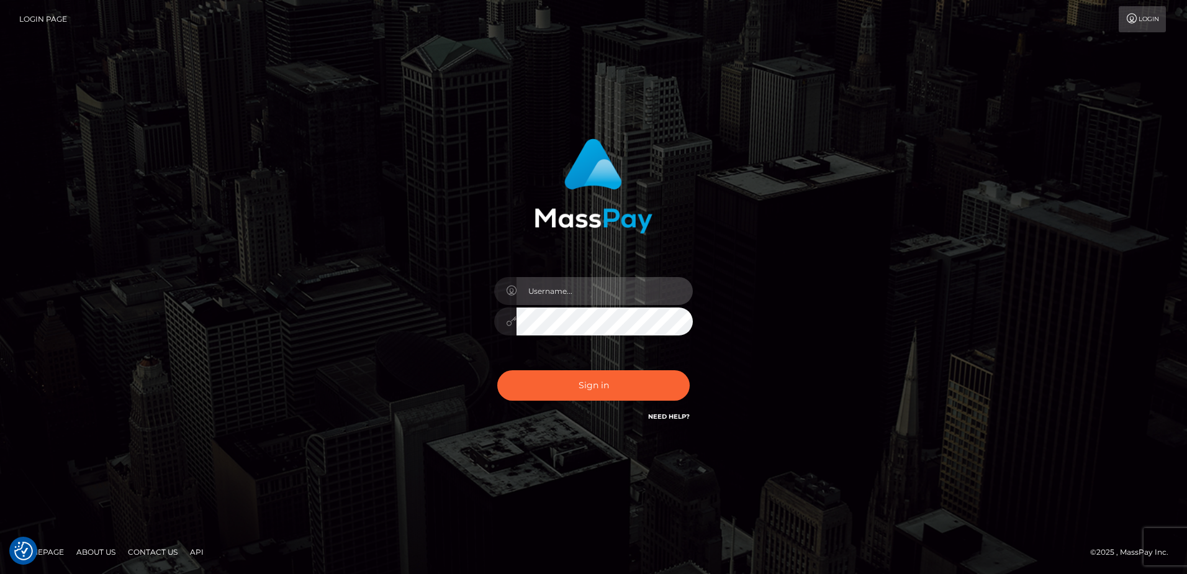
type input "alice.of"
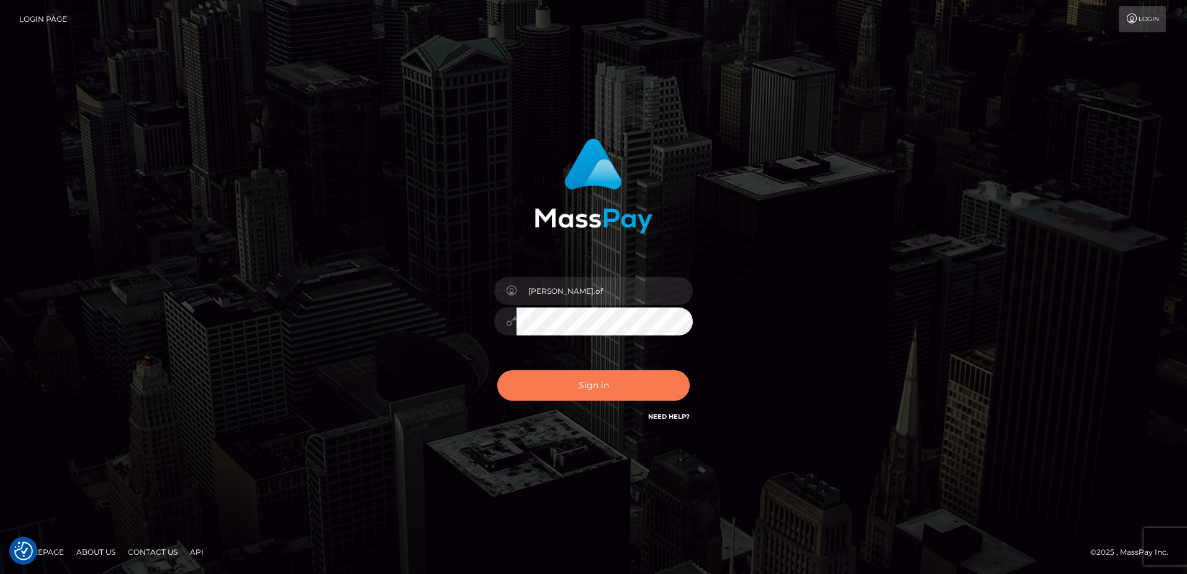
drag, startPoint x: 0, startPoint y: 0, endPoint x: 565, endPoint y: 377, distance: 679.1
click at [565, 377] on button "Sign in" at bounding box center [593, 385] width 192 height 30
type input "alice.of"
click at [554, 375] on button "Sign in" at bounding box center [593, 385] width 192 height 30
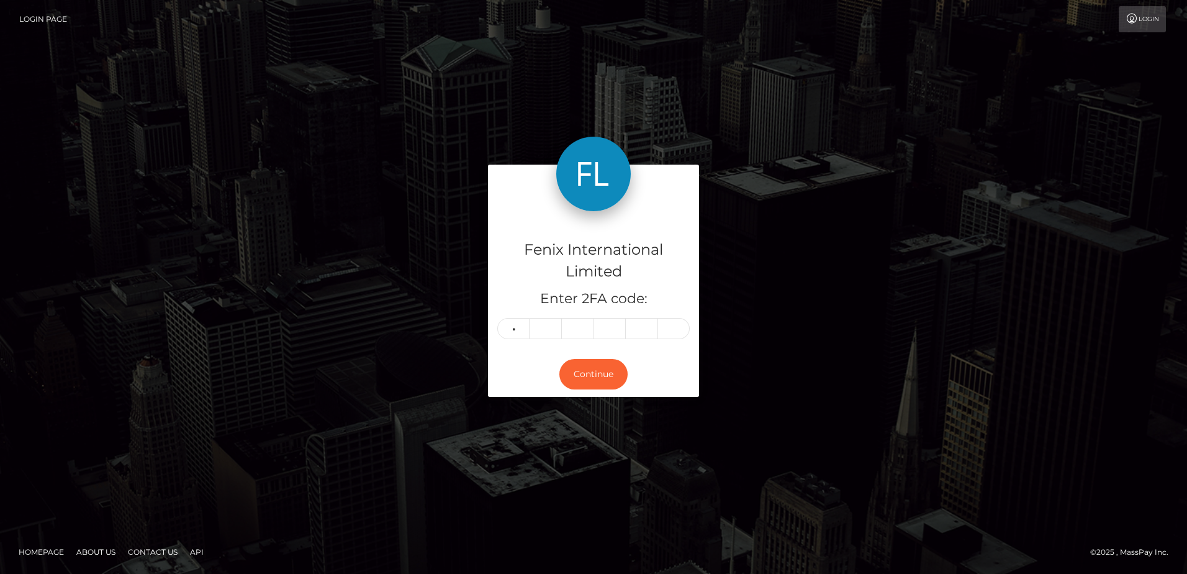
type input "5"
type input "6"
type input "7"
type input "5"
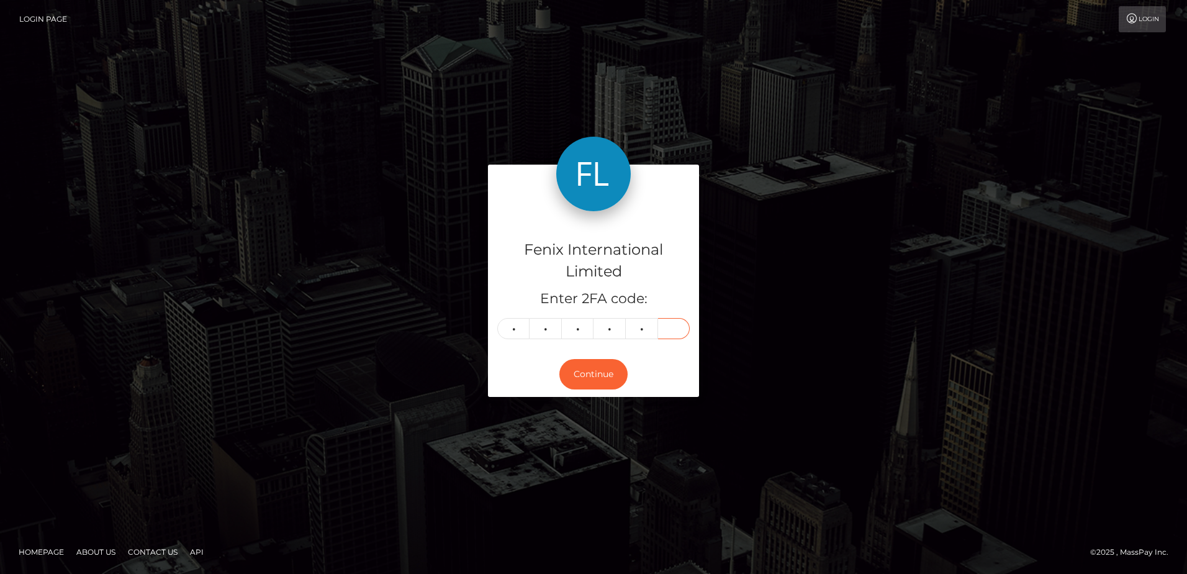
type input "3"
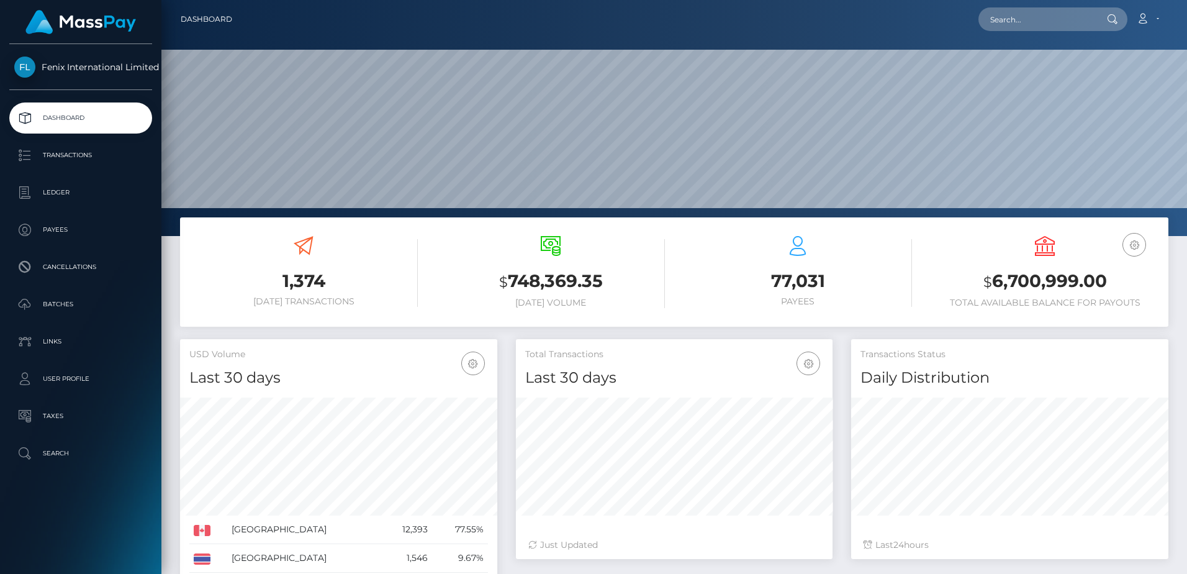
scroll to position [220, 317]
click at [1045, 20] on input "text" at bounding box center [1036, 19] width 117 height 24
paste input "76067558"
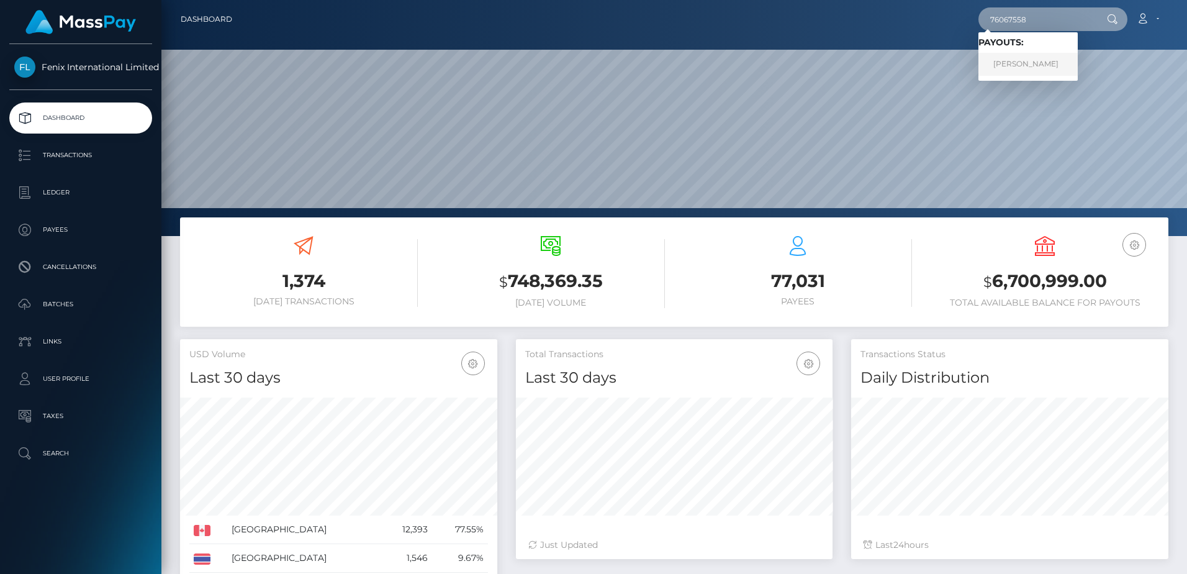
type input "76067558"
click at [1037, 63] on link "Holly Wolf" at bounding box center [1027, 64] width 99 height 23
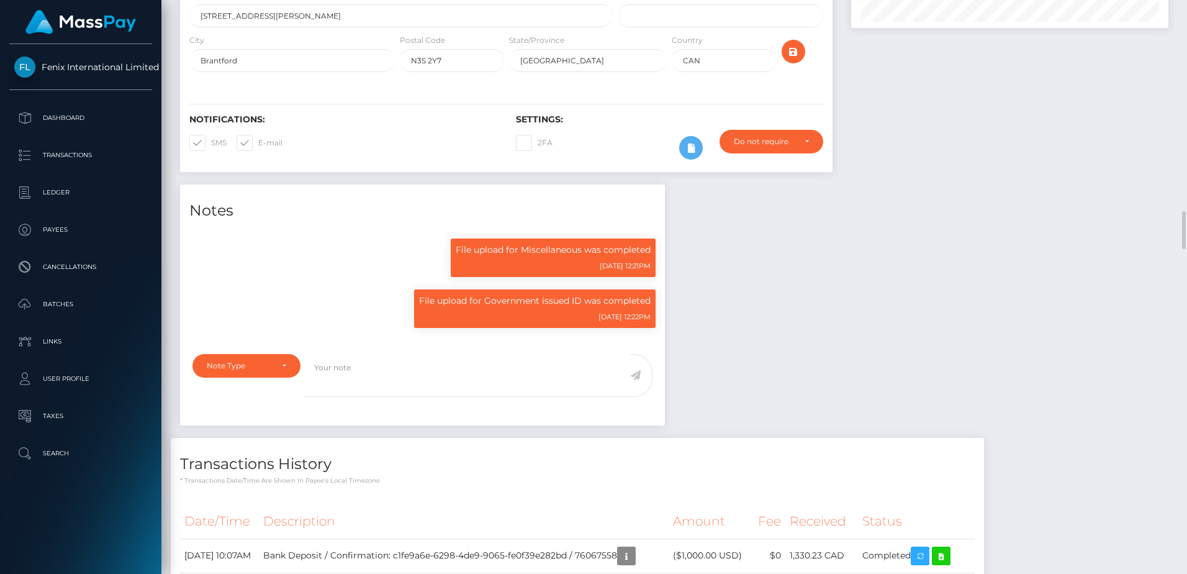
scroll to position [435, 0]
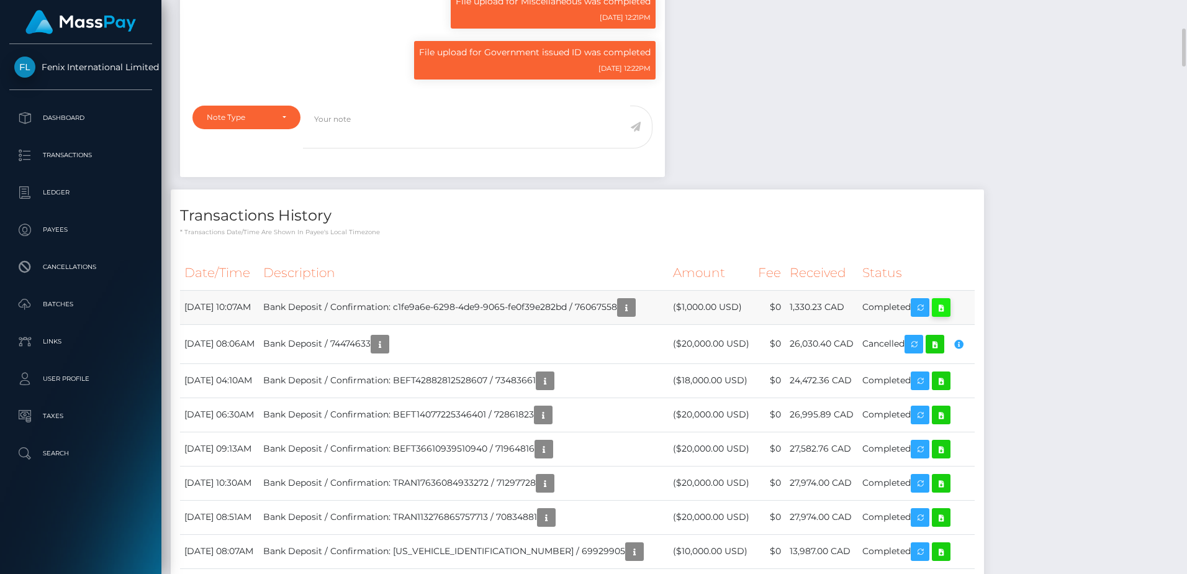
click at [949, 313] on icon at bounding box center [941, 308] width 15 height 16
